Goal: Navigation & Orientation: Find specific page/section

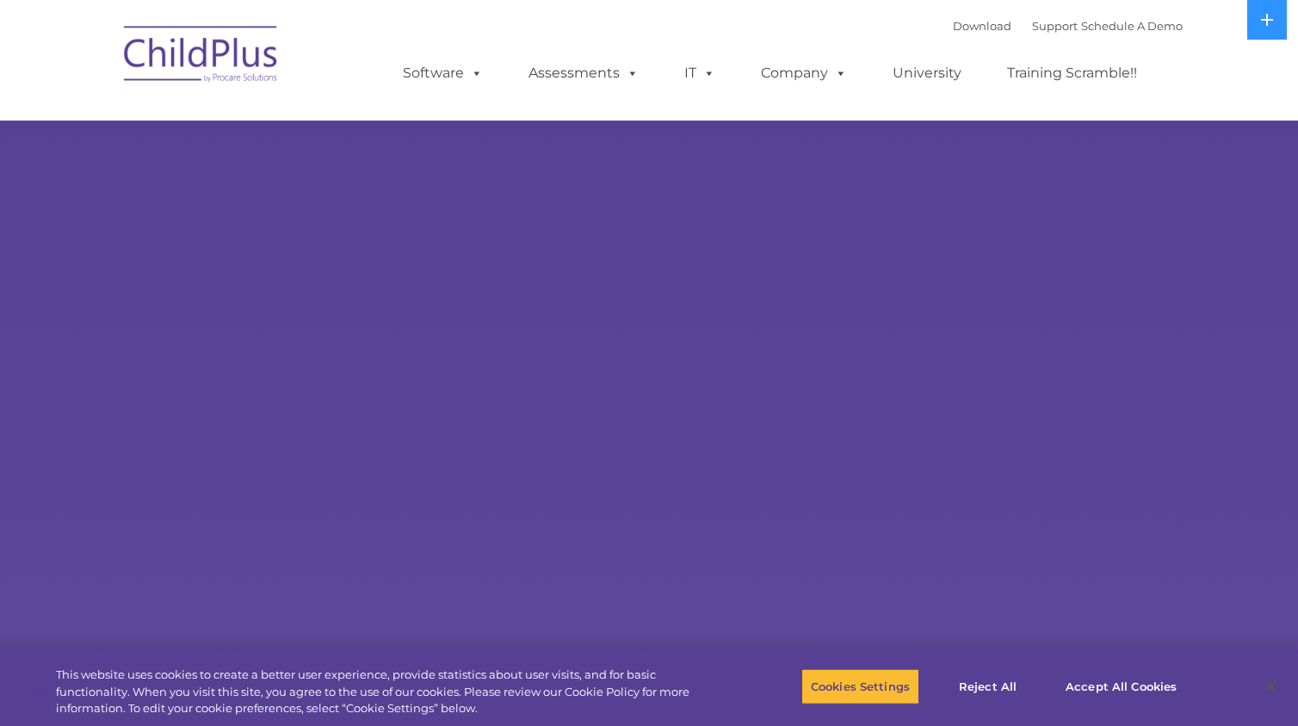
select select "MEDIUM"
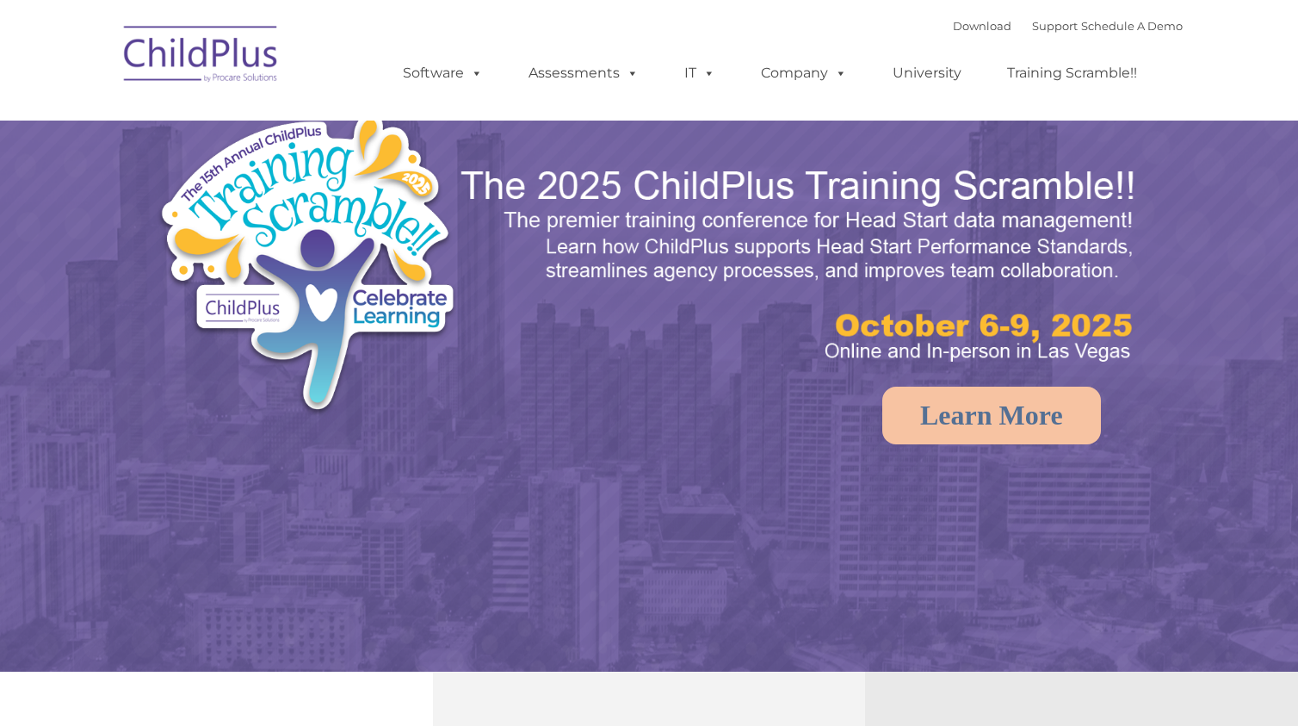
select select "MEDIUM"
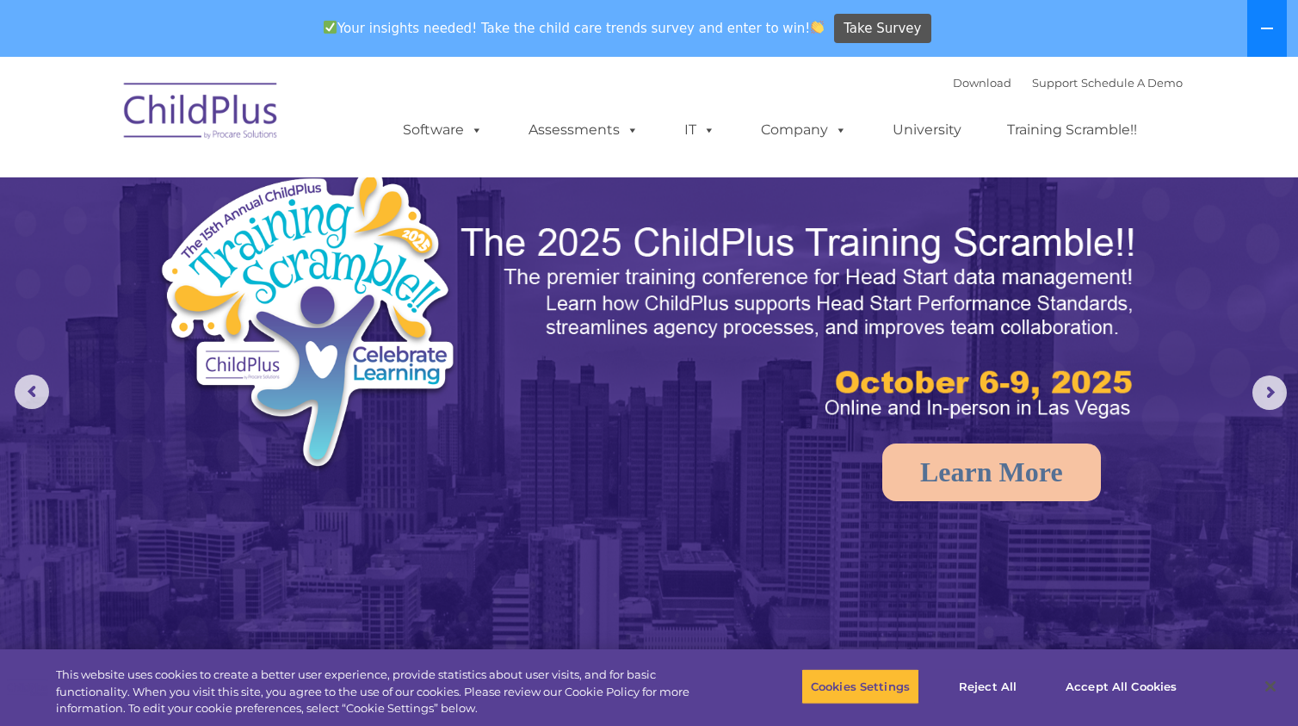
click at [1263, 22] on icon at bounding box center [1267, 29] width 14 height 14
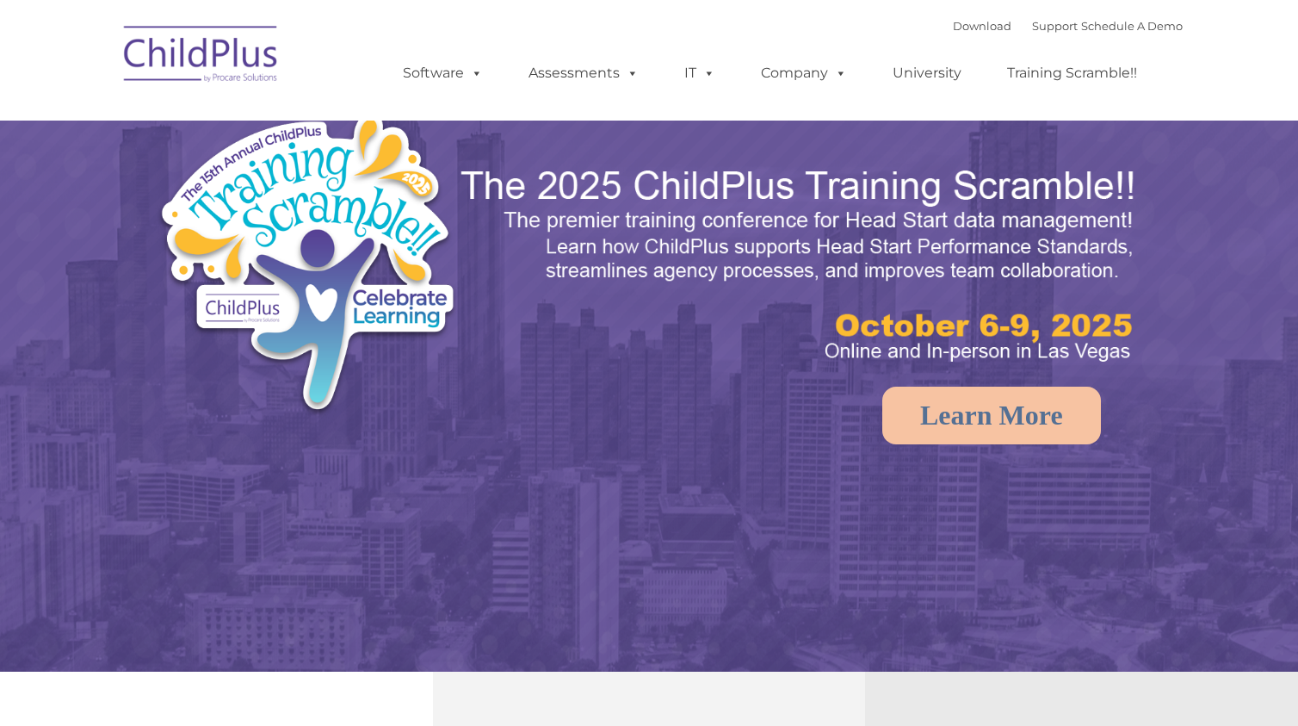
select select "MEDIUM"
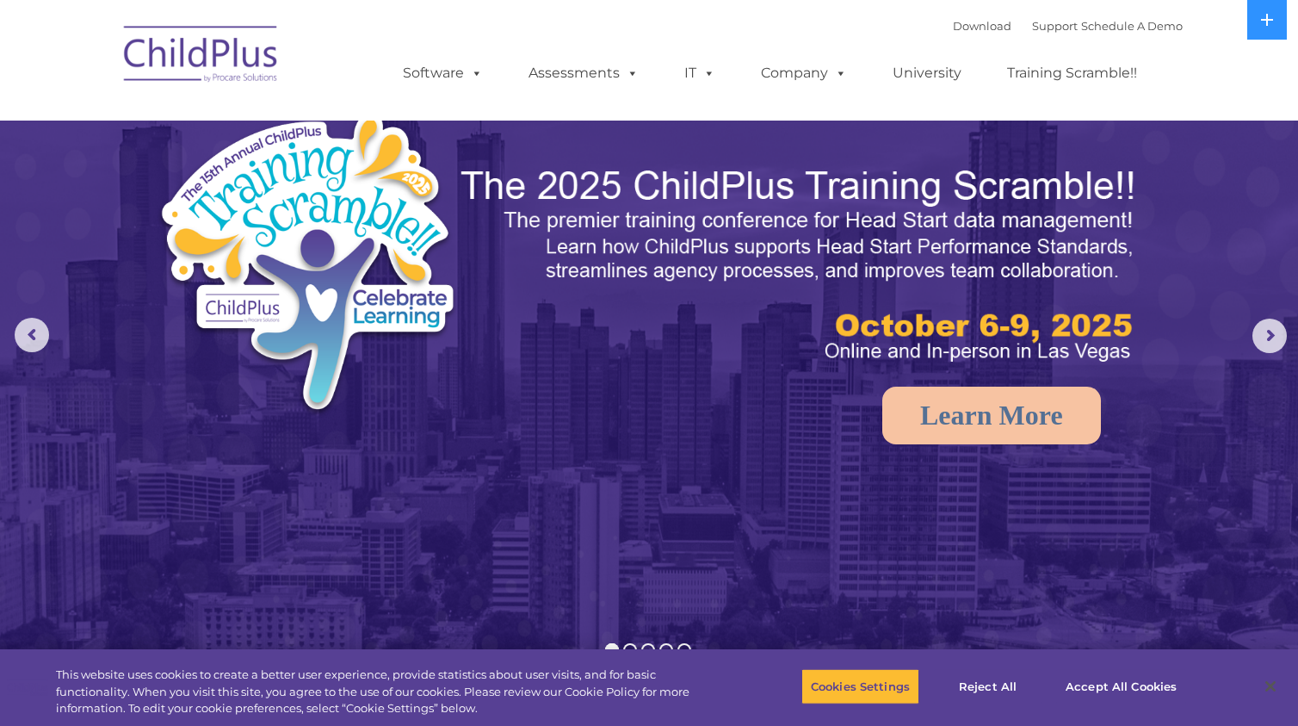
click at [934, 41] on ul "Software ChildPlus: The original and most widely-used Head Start data managemen…" at bounding box center [775, 73] width 814 height 69
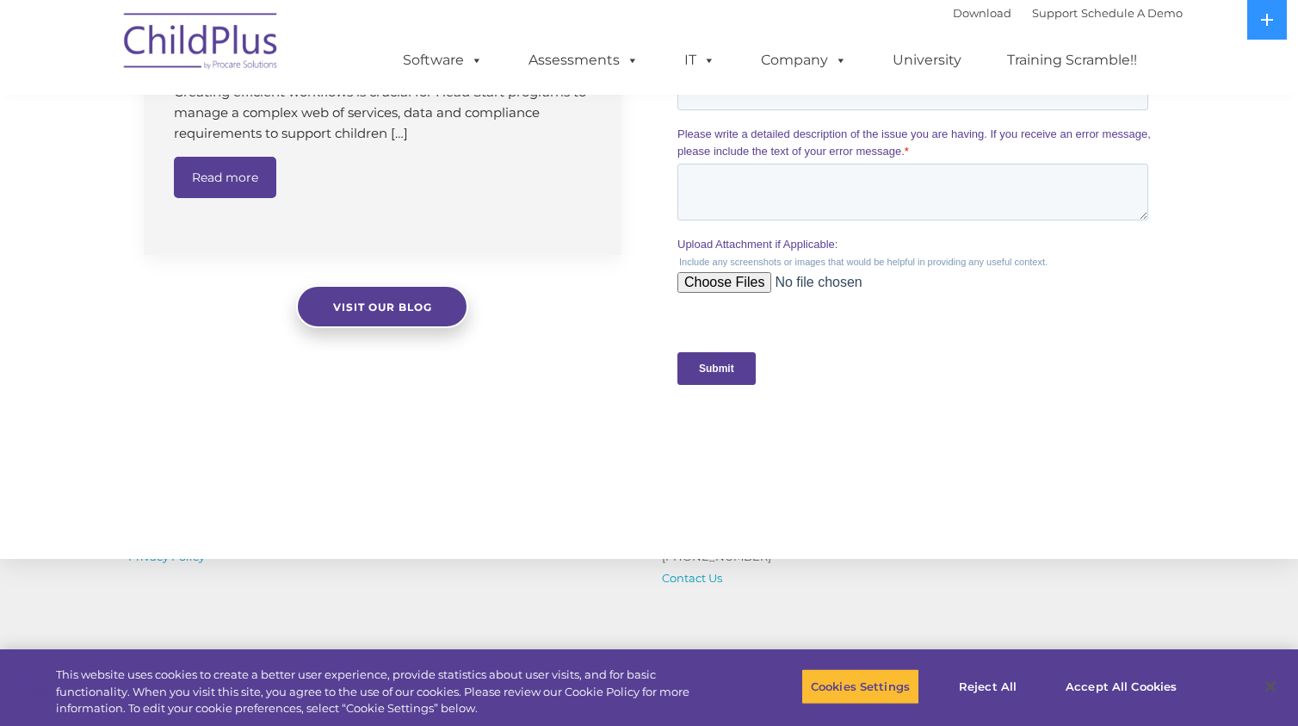
scroll to position [1794, 0]
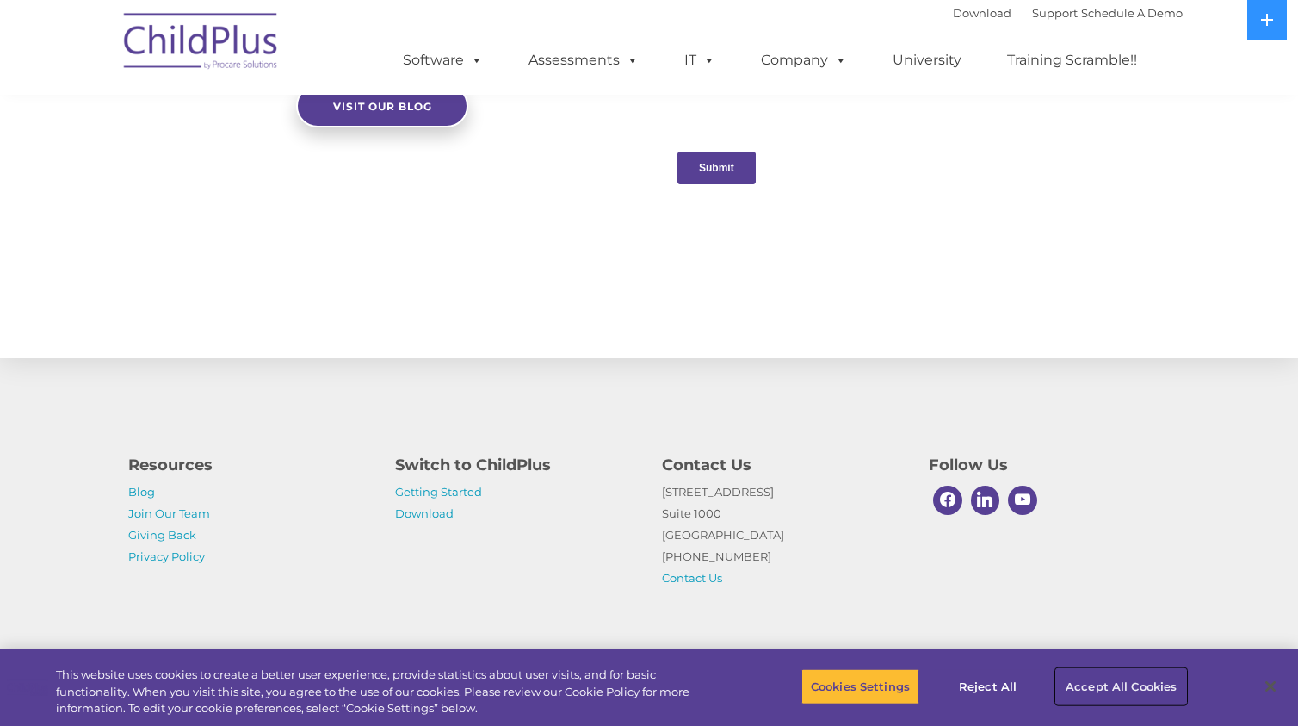
click at [1115, 684] on button "Accept All Cookies" at bounding box center [1121, 686] width 130 height 36
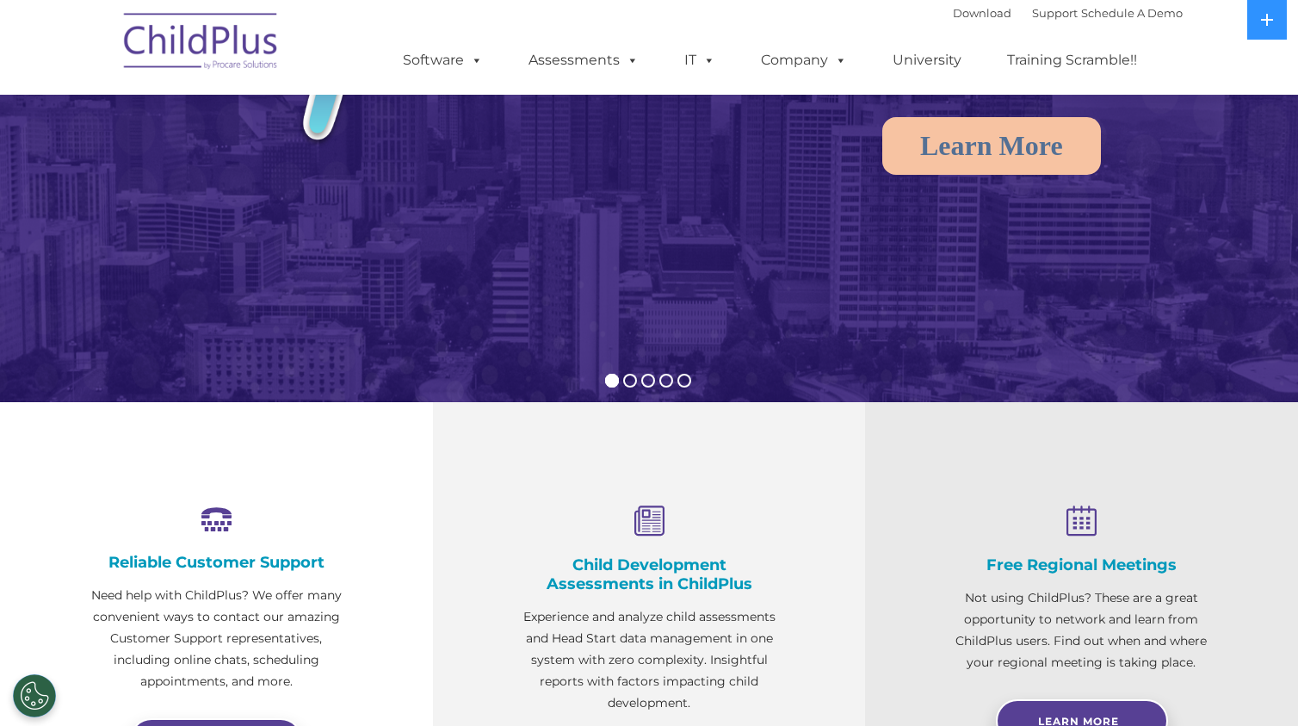
scroll to position [0, 0]
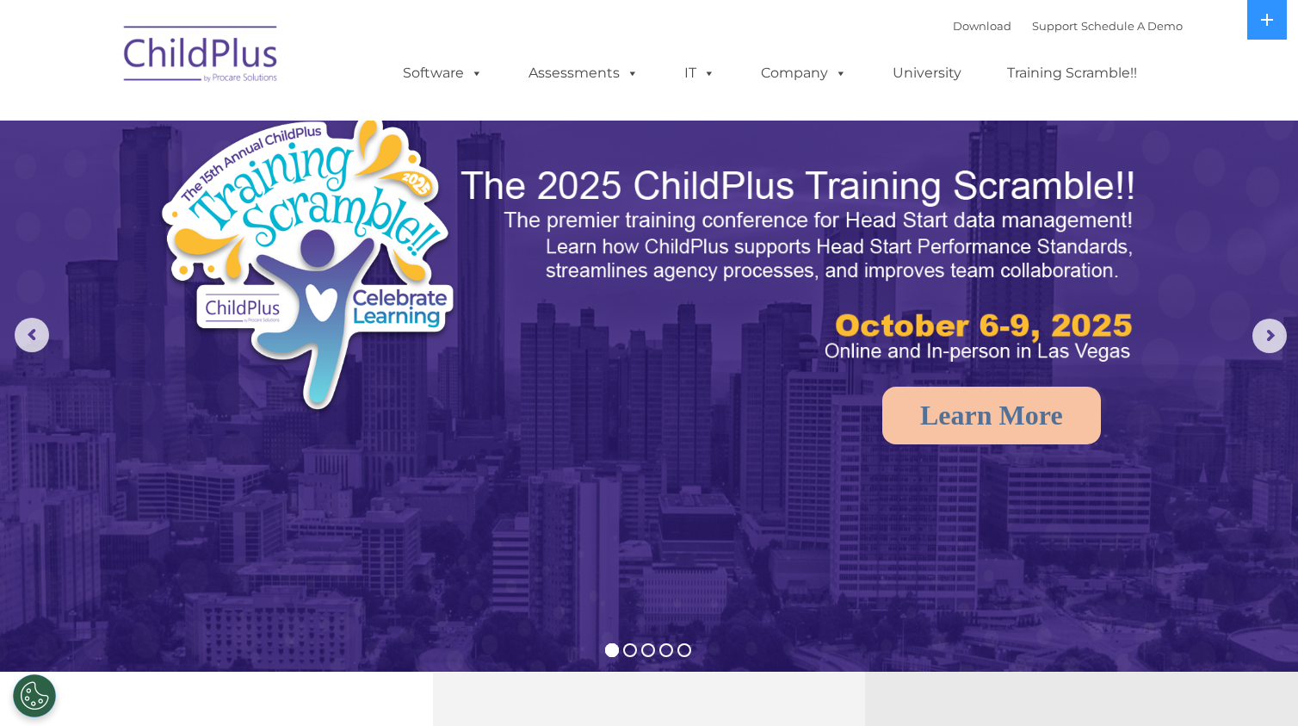
click at [228, 40] on img at bounding box center [201, 57] width 172 height 86
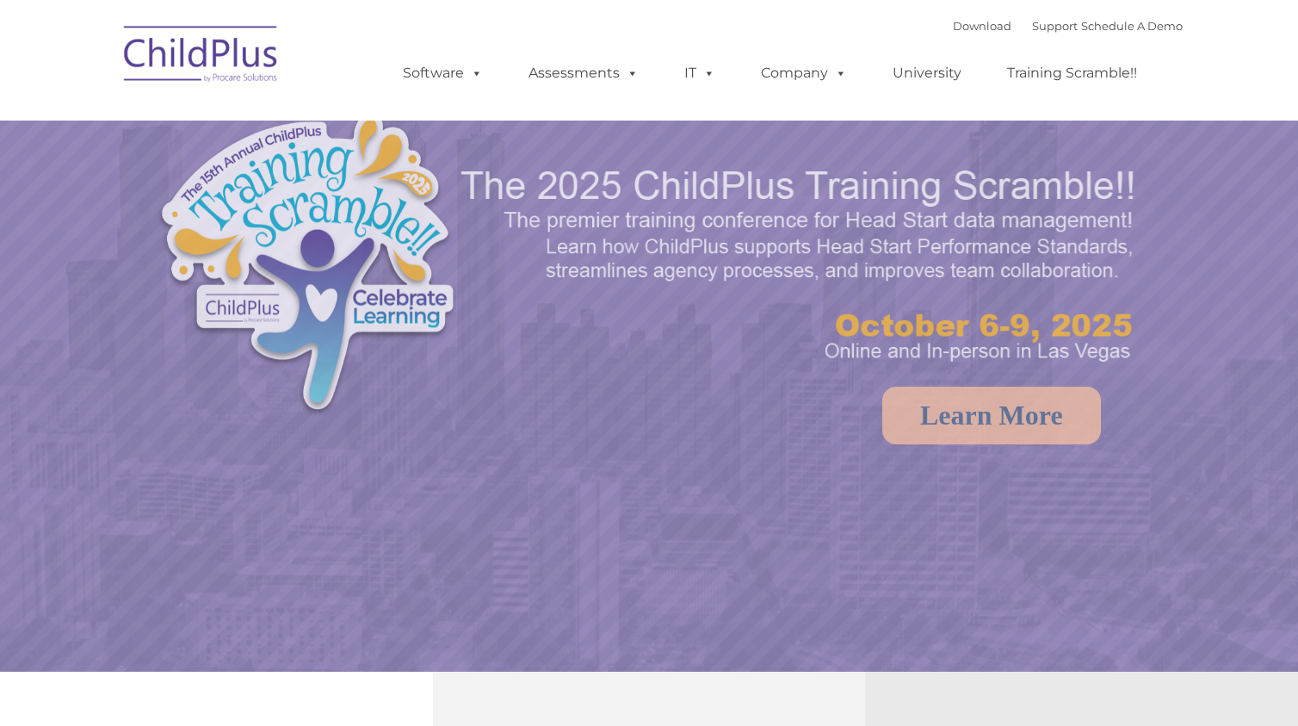
select select "MEDIUM"
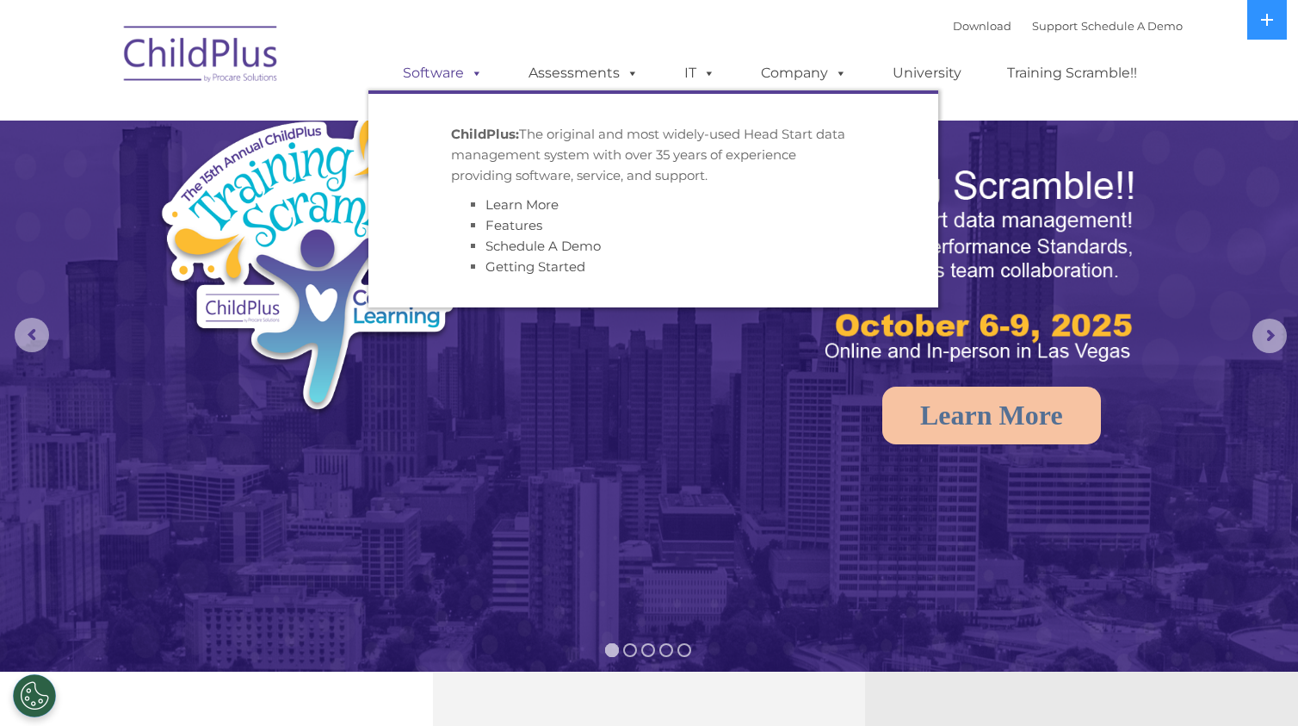
click at [484, 71] on link "Software" at bounding box center [443, 73] width 114 height 34
click at [449, 72] on link "Software" at bounding box center [443, 73] width 114 height 34
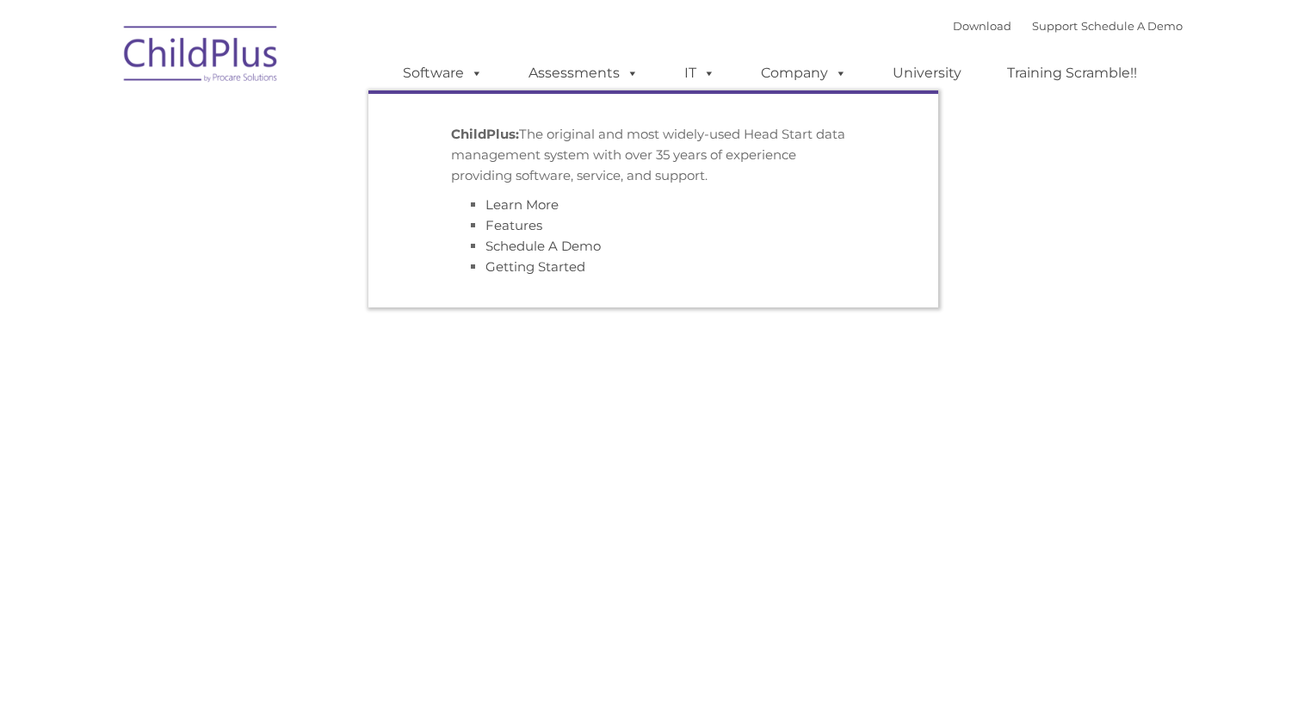
type input ""
